Goal: Check status: Check status

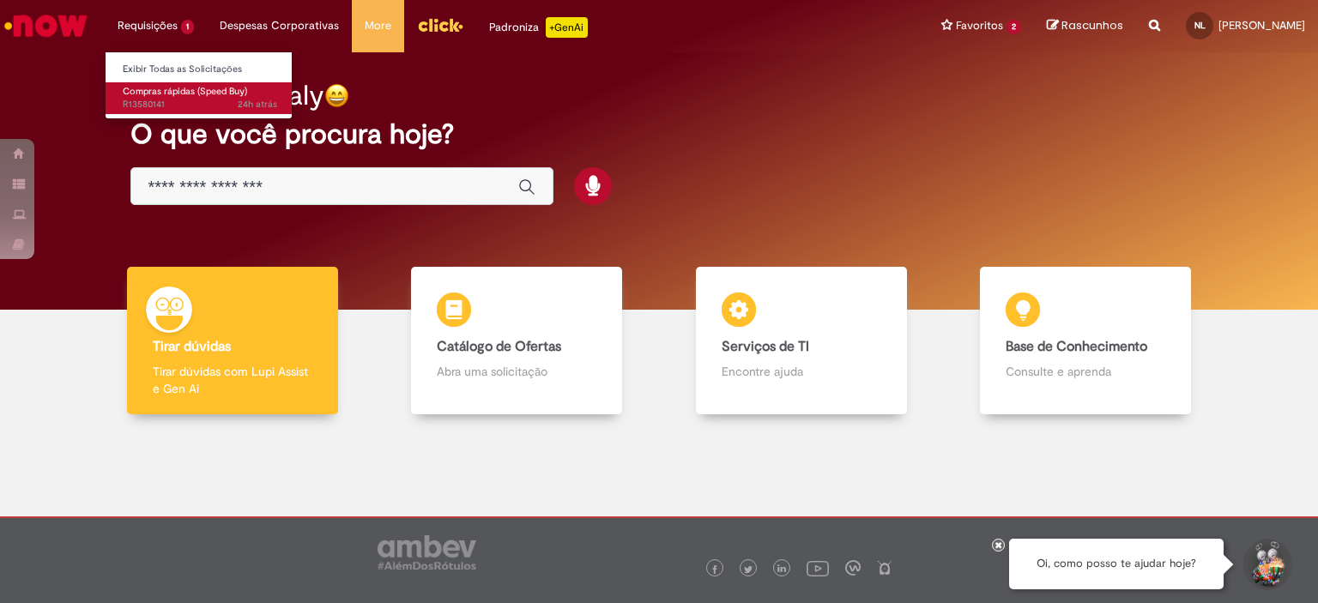
click at [160, 104] on span "24h atrás 24 horas atrás R13580141" at bounding box center [200, 105] width 154 height 14
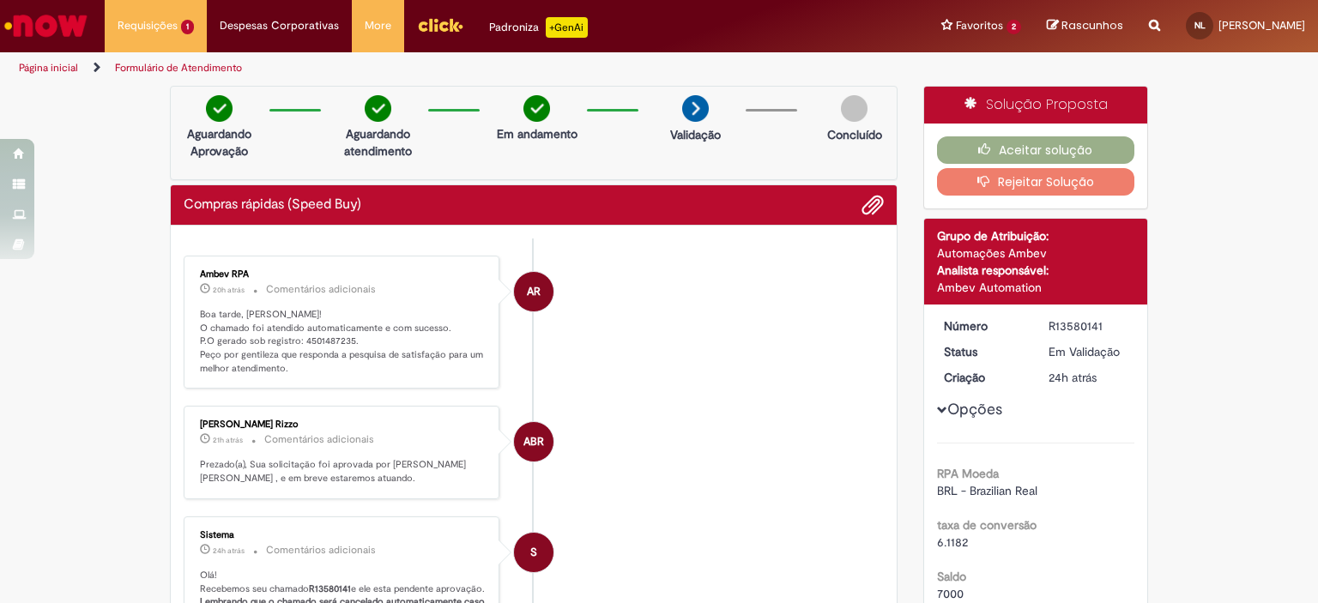
click at [312, 343] on p "Boa tarde, [PERSON_NAME]! O chamado foi atendido automaticamente e com sucesso.…" at bounding box center [343, 342] width 286 height 68
click at [312, 342] on p "Boa tarde, [PERSON_NAME]! O chamado foi atendido automaticamente e com sucesso.…" at bounding box center [343, 342] width 286 height 68
click at [312, 341] on p "Boa tarde, [PERSON_NAME]! O chamado foi atendido automaticamente e com sucesso.…" at bounding box center [343, 342] width 286 height 68
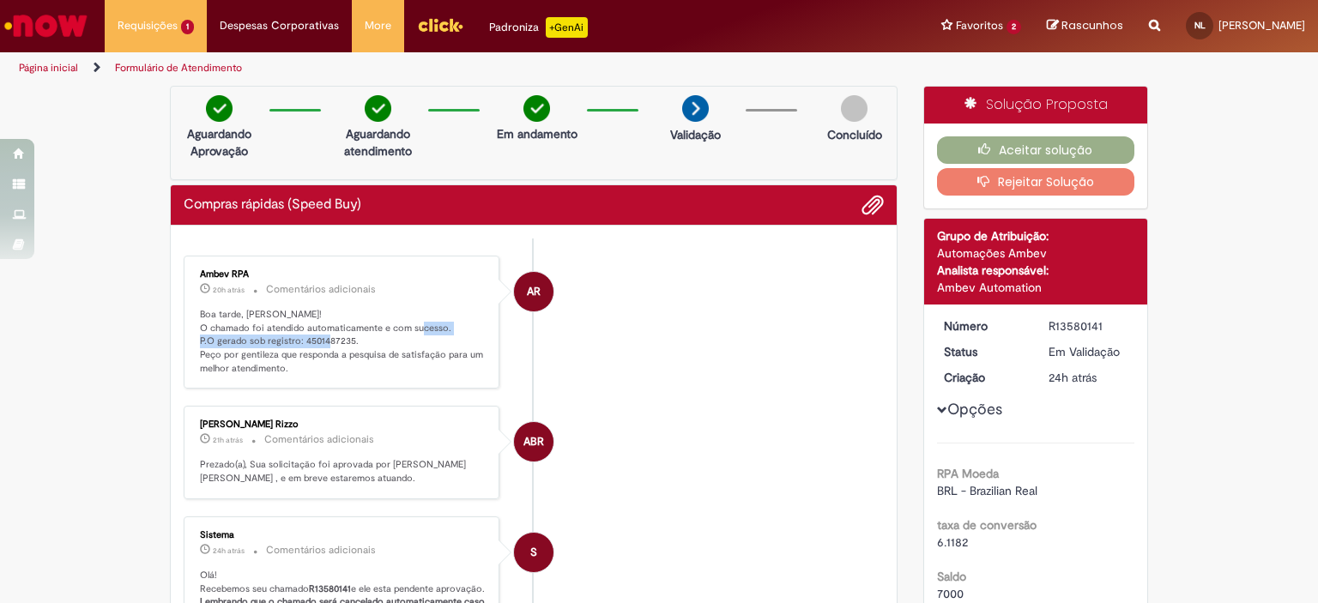
click at [312, 339] on p "Boa tarde, [PERSON_NAME]! O chamado foi atendido automaticamente e com sucesso.…" at bounding box center [343, 342] width 286 height 68
click at [431, 336] on p "Boa tarde, [PERSON_NAME]! O chamado foi atendido automaticamente e com sucesso.…" at bounding box center [343, 342] width 286 height 68
click at [326, 332] on p "Boa tarde, [PERSON_NAME]! O chamado foi atendido automaticamente e com sucesso.…" at bounding box center [343, 342] width 286 height 68
click at [318, 338] on p "Boa tarde, [PERSON_NAME]! O chamado foi atendido automaticamente e com sucesso.…" at bounding box center [343, 342] width 286 height 68
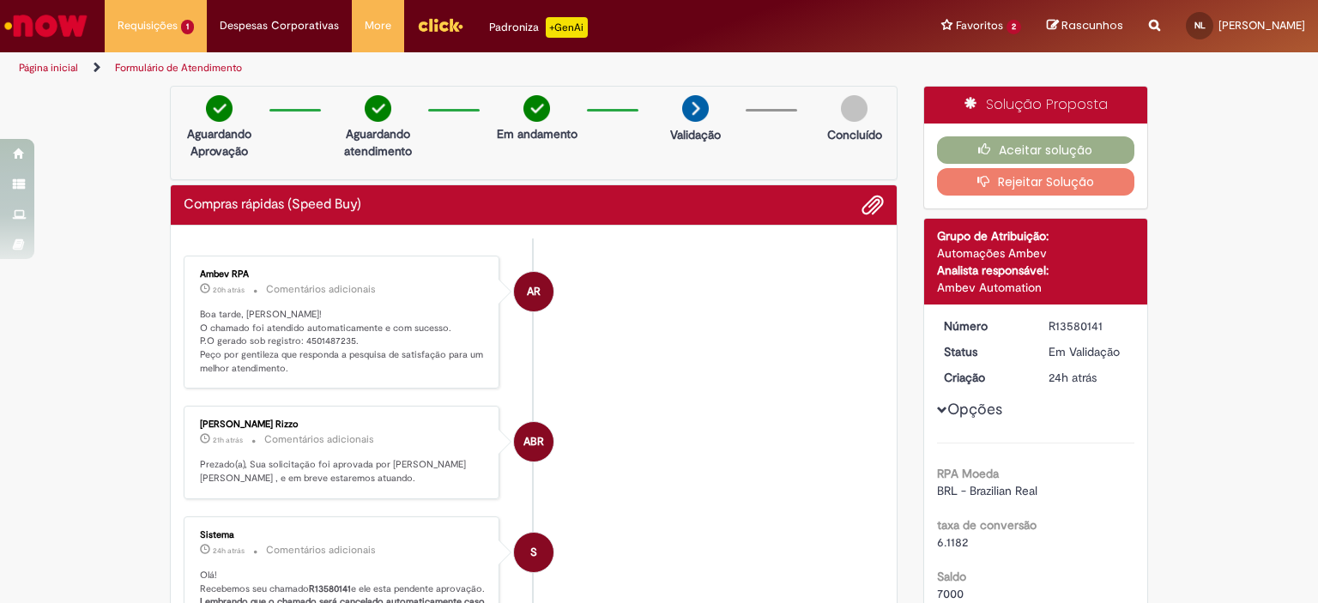
click at [318, 338] on p "Boa tarde, [PERSON_NAME]! O chamado foi atendido automaticamente e com sucesso.…" at bounding box center [343, 342] width 286 height 68
copy p "4501487235"
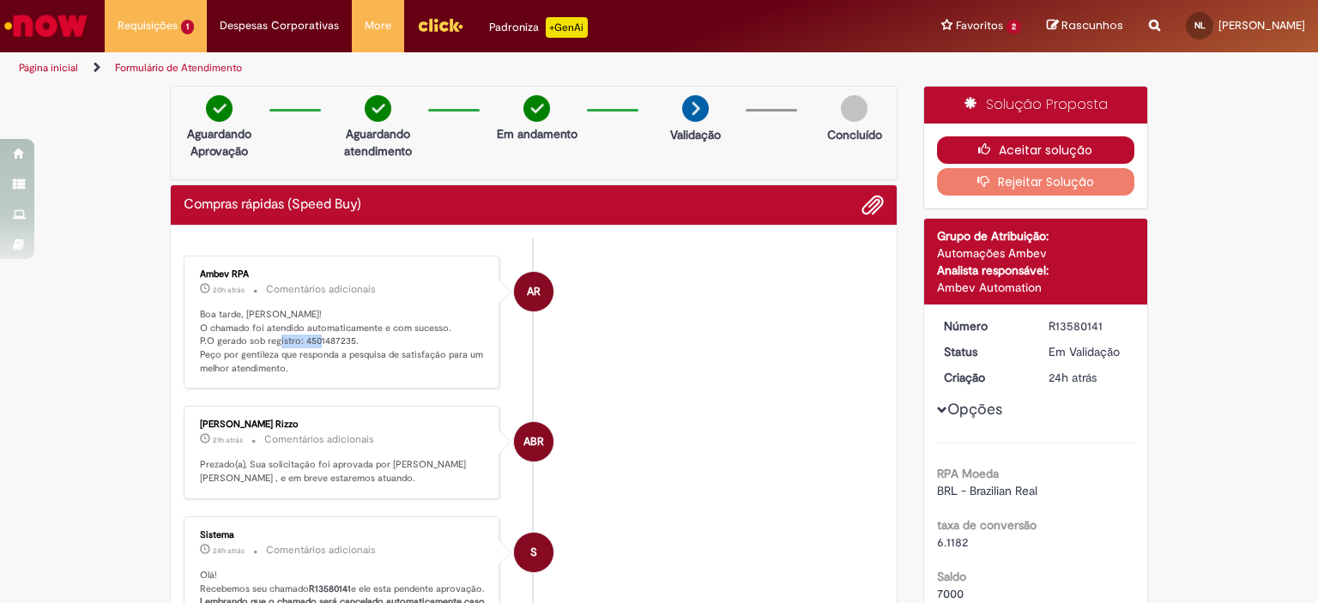
click at [978, 144] on icon "button" at bounding box center [988, 149] width 21 height 12
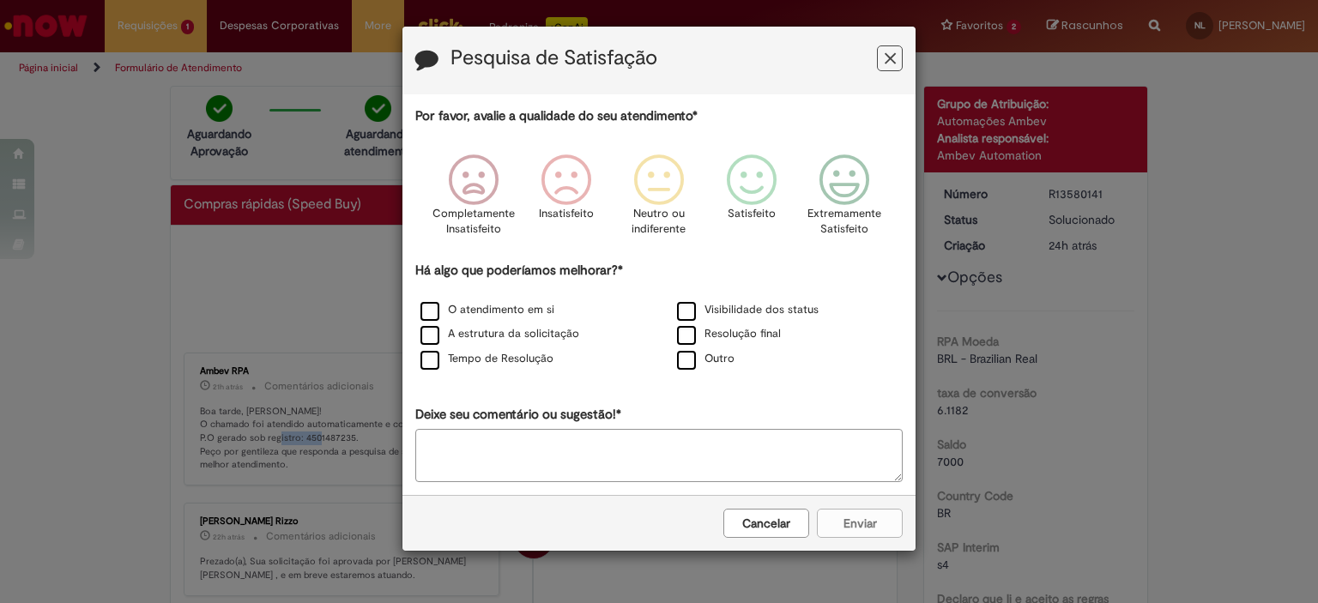
click at [895, 57] on icon "Feedback" at bounding box center [890, 59] width 11 height 18
